Goal: Information Seeking & Learning: Learn about a topic

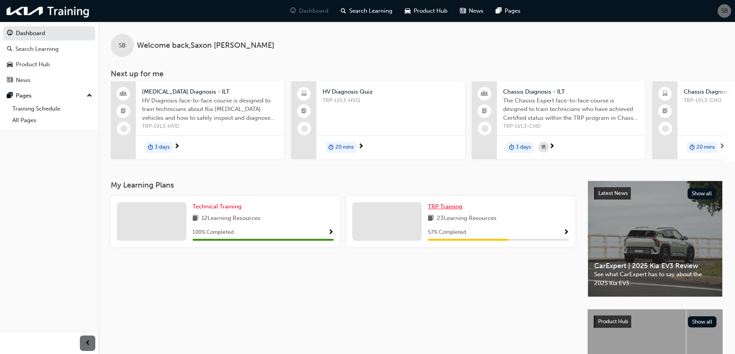
click at [454, 206] on link "TRP Training" at bounding box center [446, 206] width 37 height 9
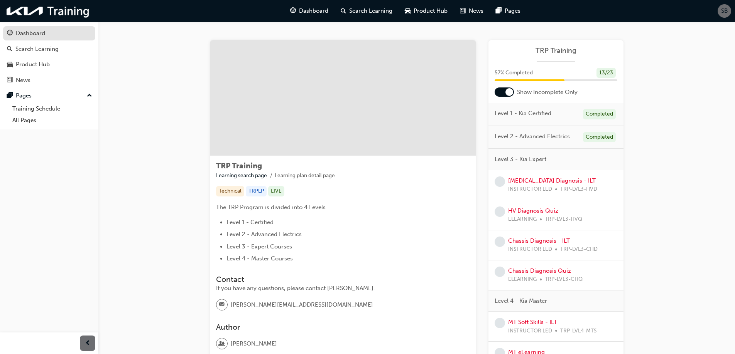
click at [31, 36] on div "Dashboard" at bounding box center [30, 33] width 29 height 9
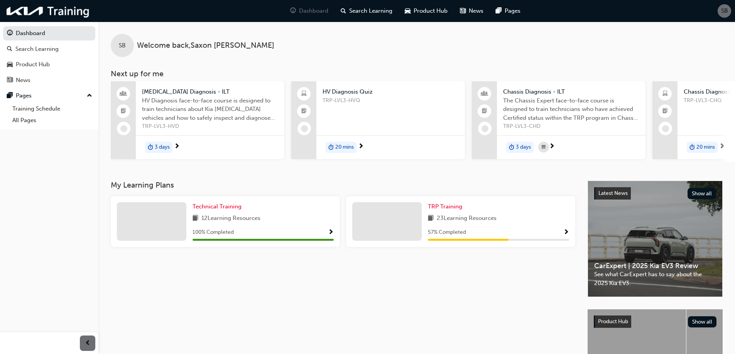
click at [568, 122] on span "The Chassis Expert face-to-face course is designed to train technicians who hav…" at bounding box center [571, 109] width 136 height 26
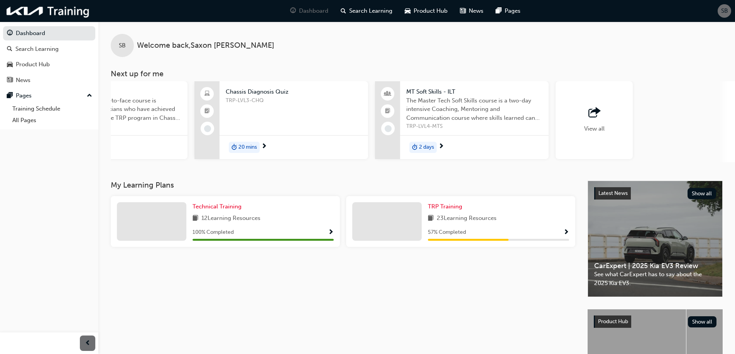
scroll to position [0, 395]
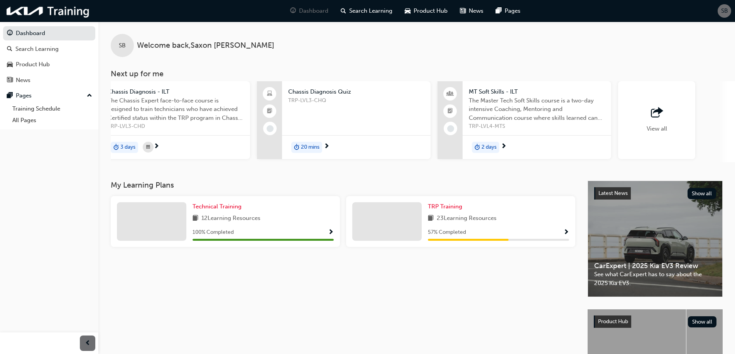
click at [524, 94] on span "MT Soft Skills - ILT" at bounding box center [537, 92] width 136 height 9
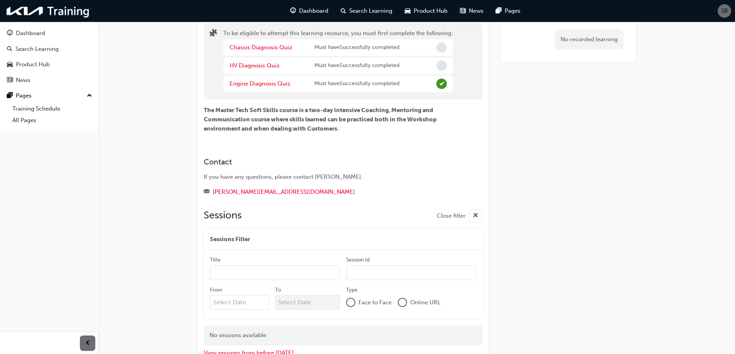
scroll to position [106, 0]
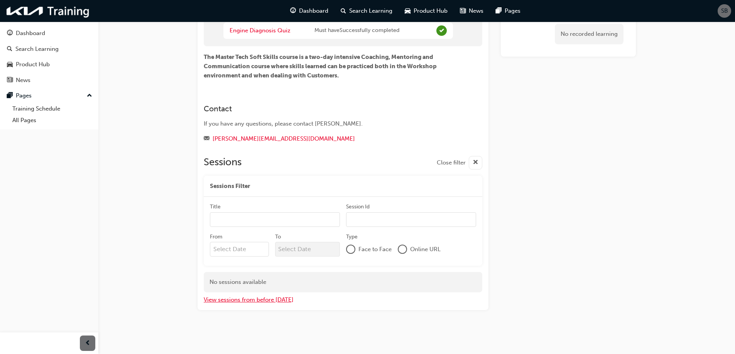
click at [262, 301] on button "View sessions from before [DATE]" at bounding box center [249, 300] width 90 height 9
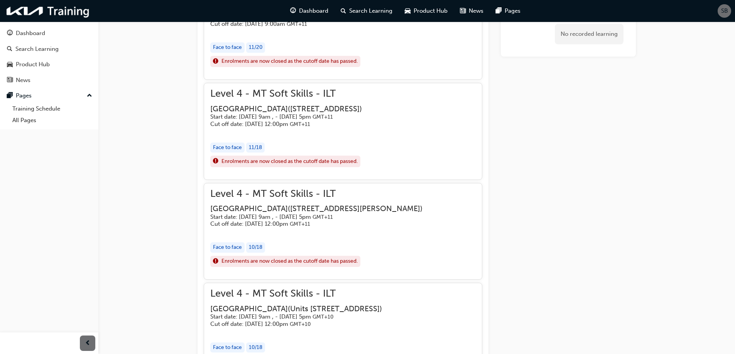
scroll to position [890, 0]
